Goal: Task Accomplishment & Management: Use online tool/utility

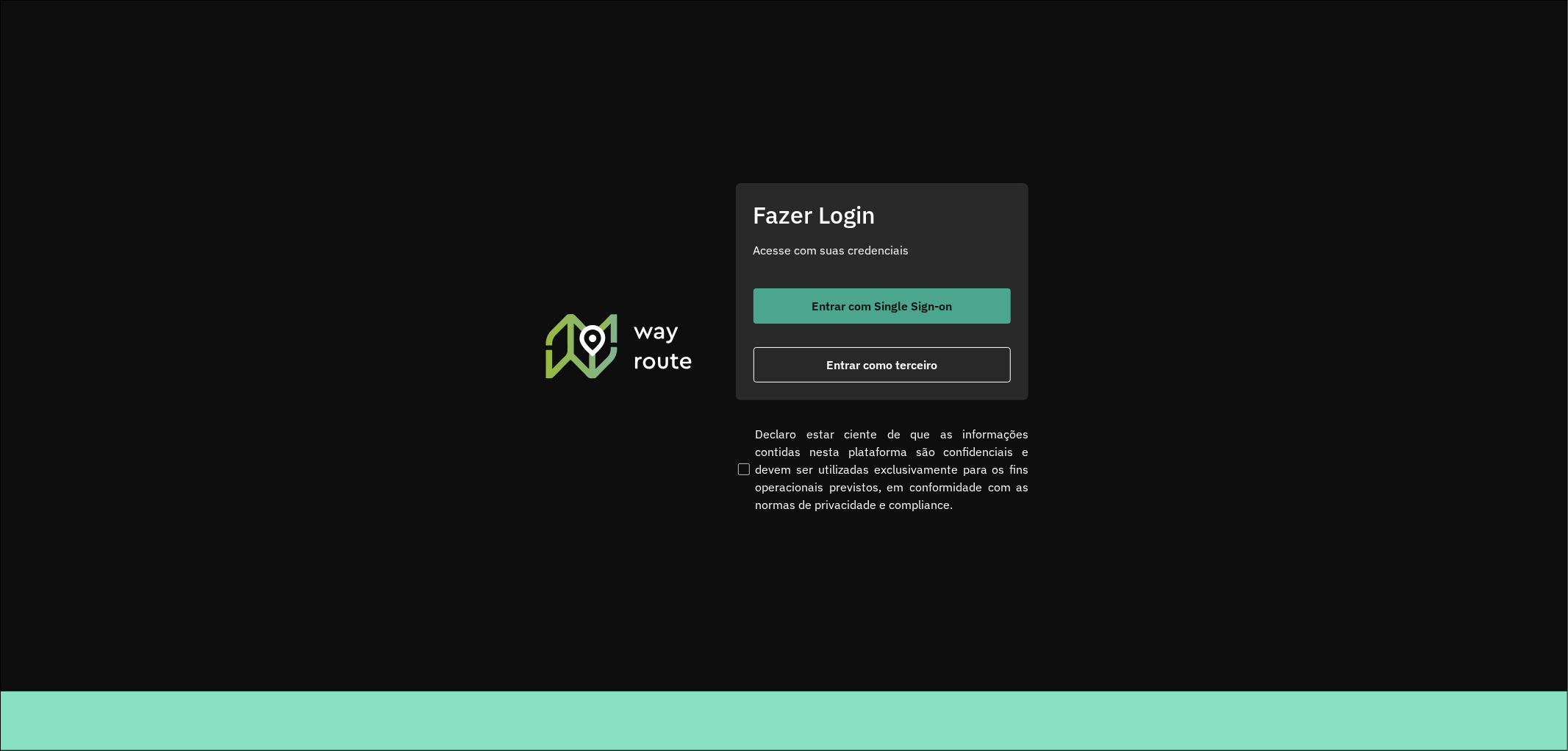
click at [915, 306] on span "Entrar com Single Sign-on" at bounding box center [882, 306] width 140 height 12
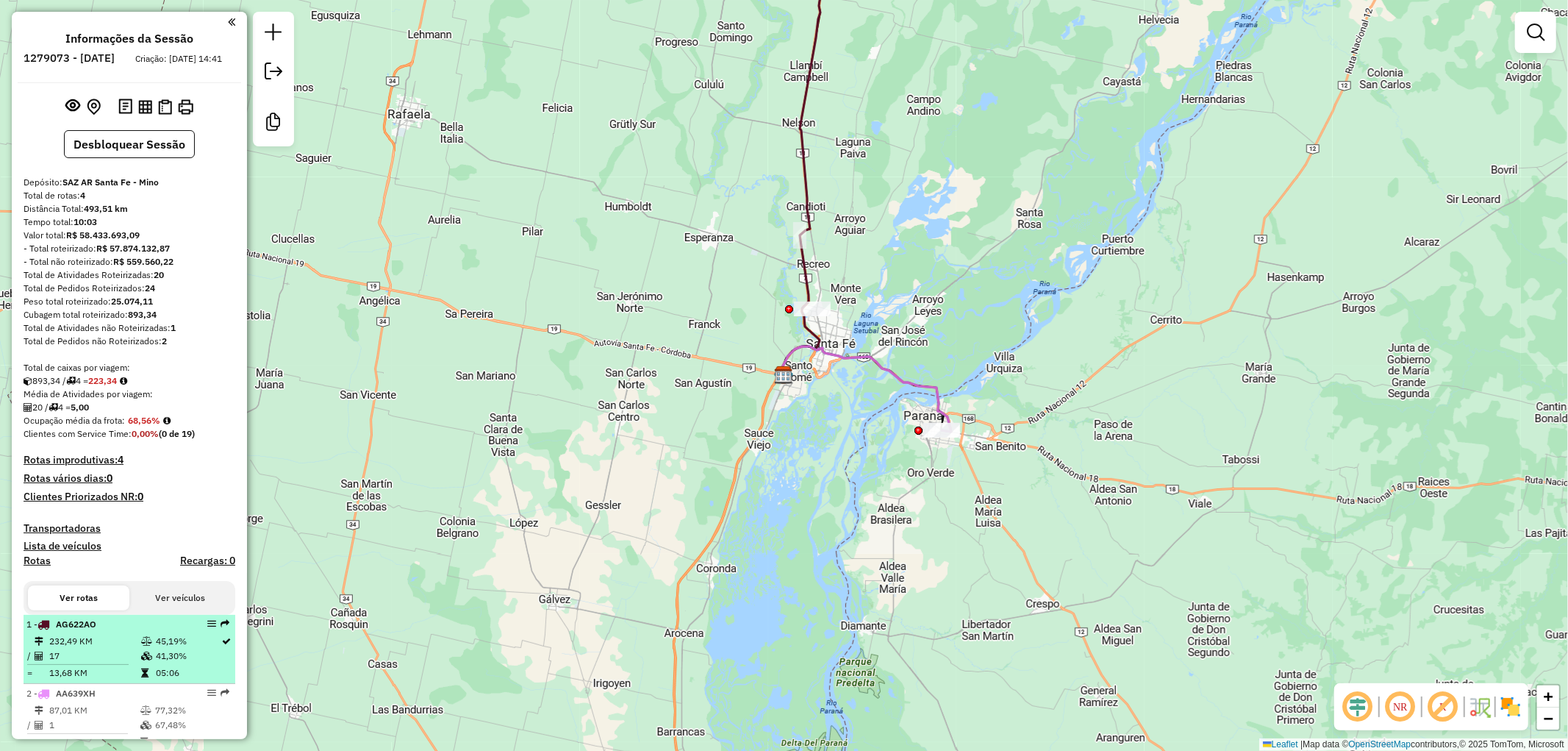
click at [149, 648] on td at bounding box center [148, 641] width 15 height 15
select select "**********"
